Goal: Find contact information: Find contact information

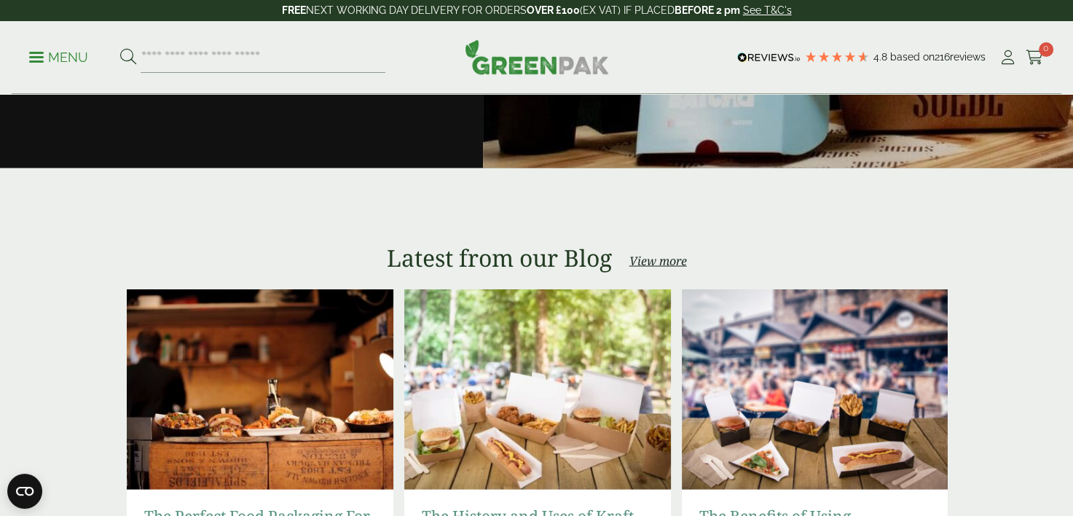
scroll to position [3459, 0]
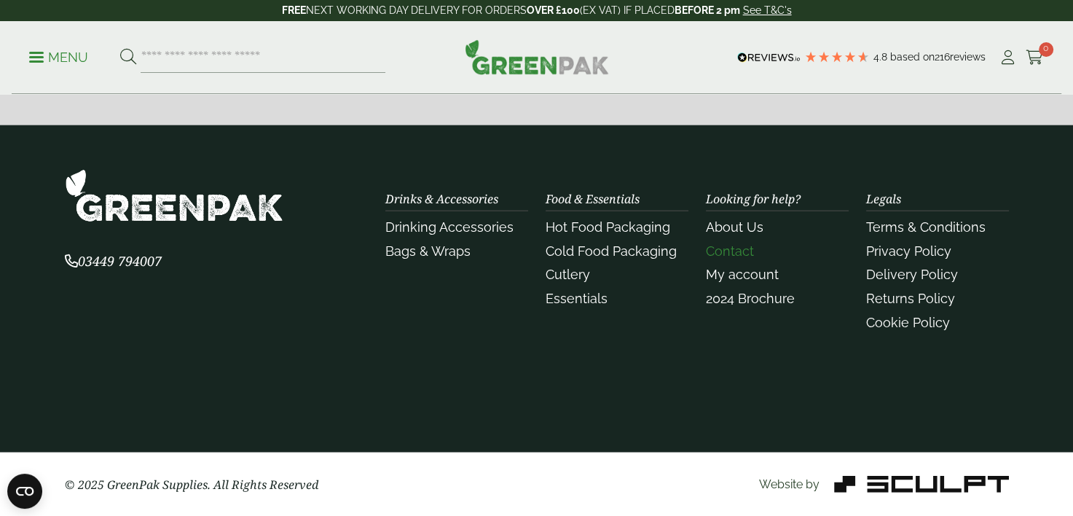
click at [752, 248] on link "Contact" at bounding box center [730, 250] width 48 height 15
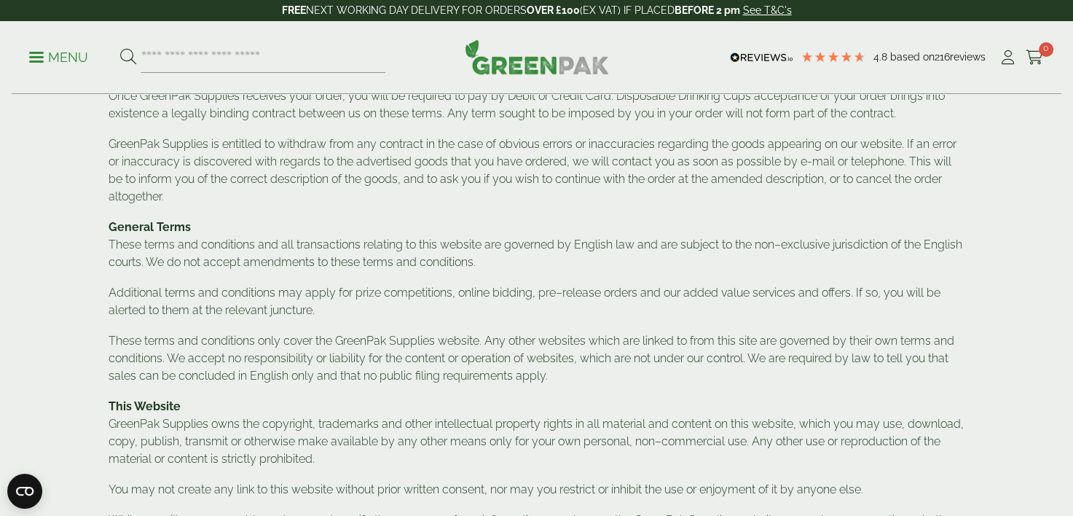
scroll to position [583, 0]
